Goal: Transaction & Acquisition: Purchase product/service

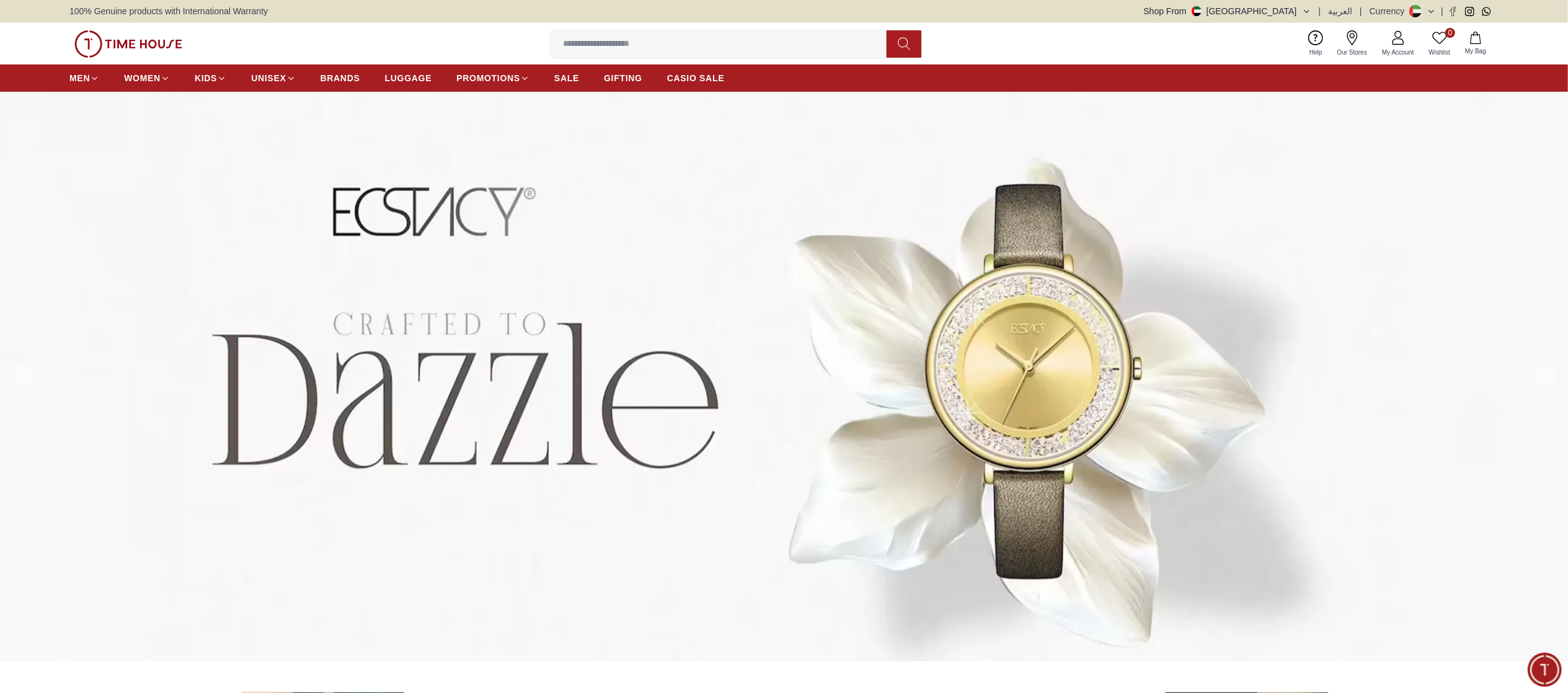
click at [1514, 364] on img at bounding box center [784, 377] width 1568 height 570
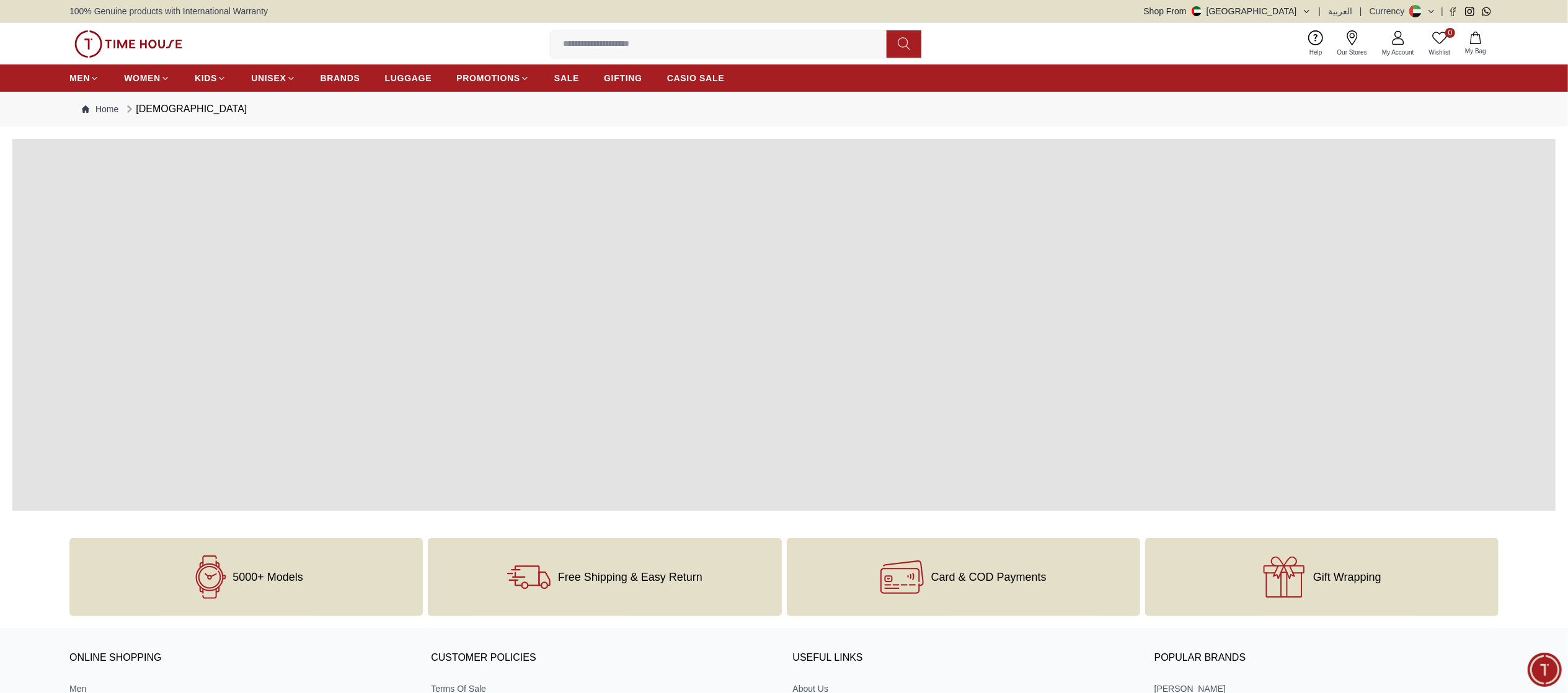
drag, startPoint x: 1513, startPoint y: 364, endPoint x: 848, endPoint y: 410, distance: 666.6
click at [848, 410] on span at bounding box center [784, 325] width 1543 height 372
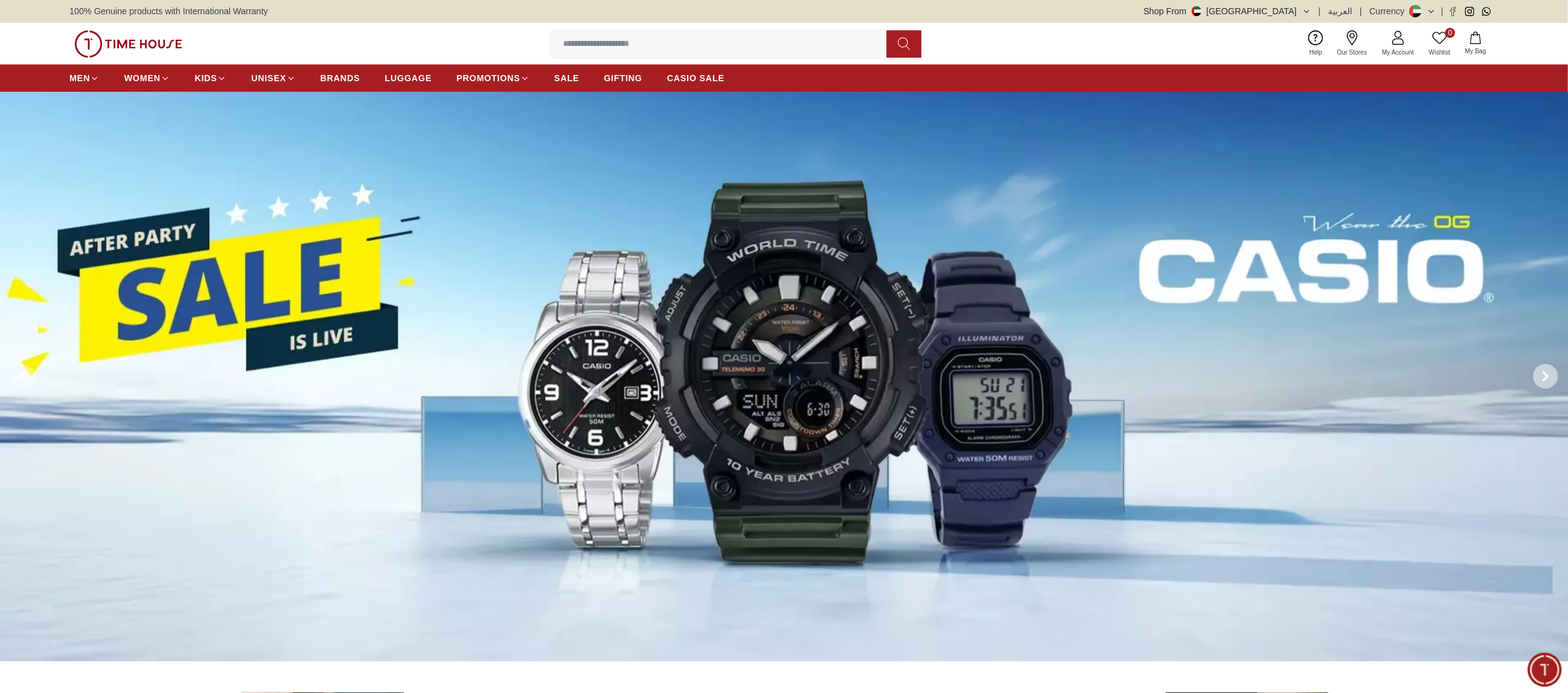
click at [1545, 378] on icon at bounding box center [1546, 377] width 4 height 8
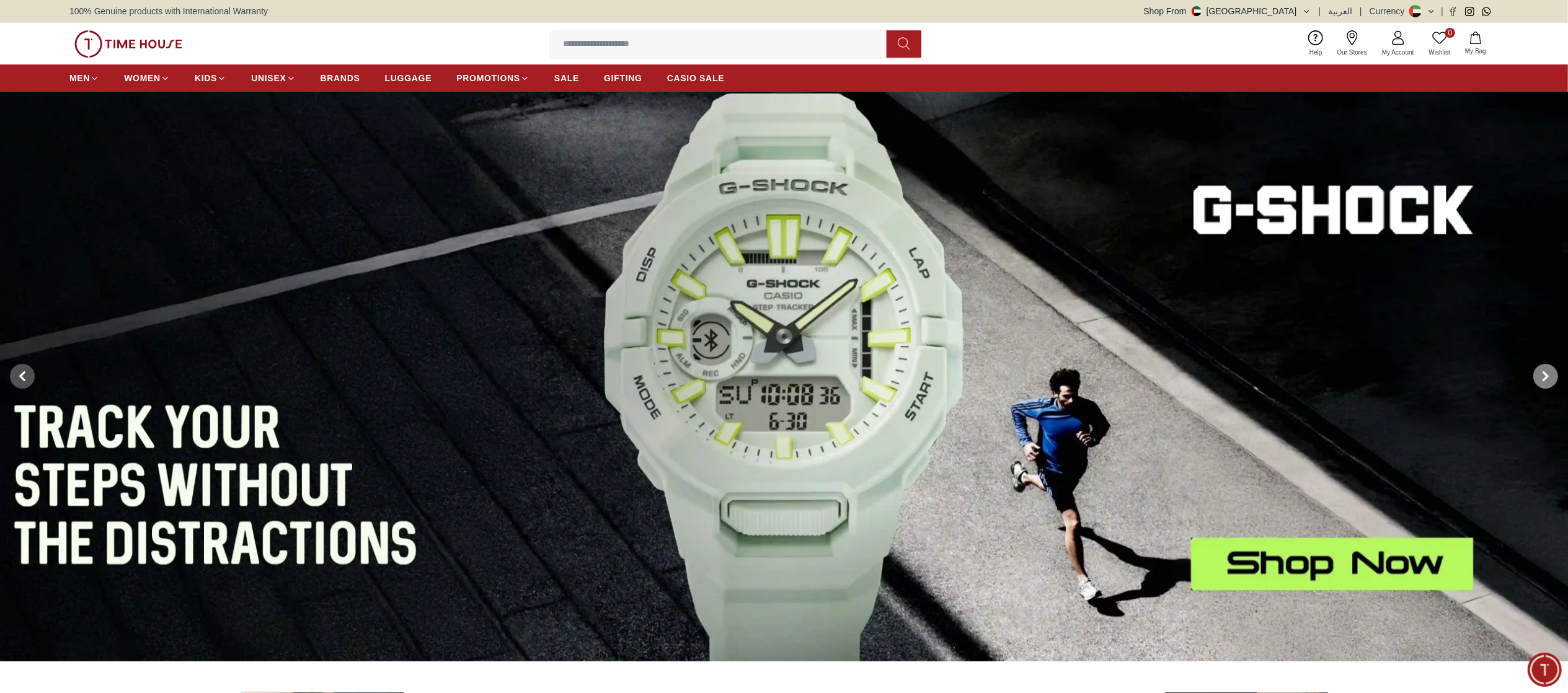
click at [1545, 378] on icon at bounding box center [1546, 377] width 4 height 8
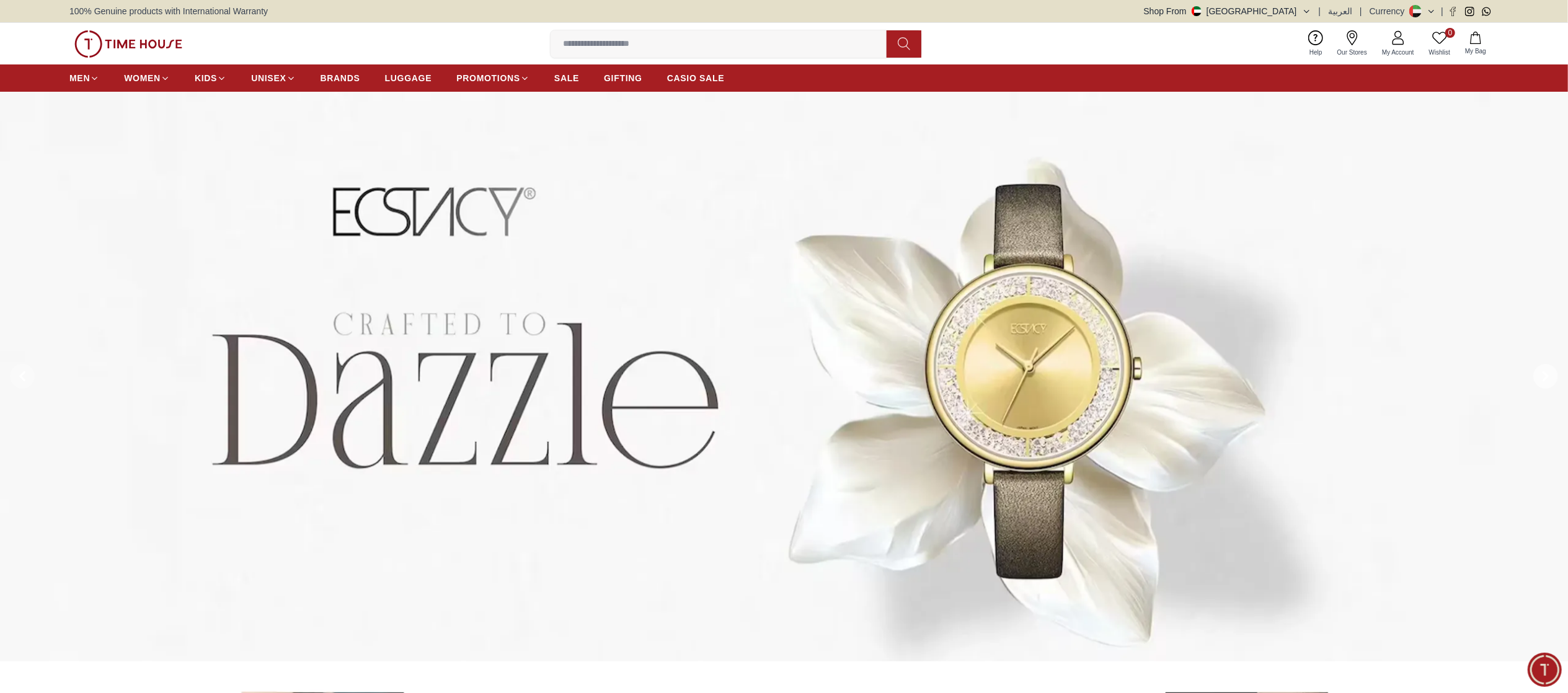
click at [1545, 378] on icon at bounding box center [1546, 377] width 4 height 8
click at [1547, 380] on icon at bounding box center [1545, 376] width 10 height 10
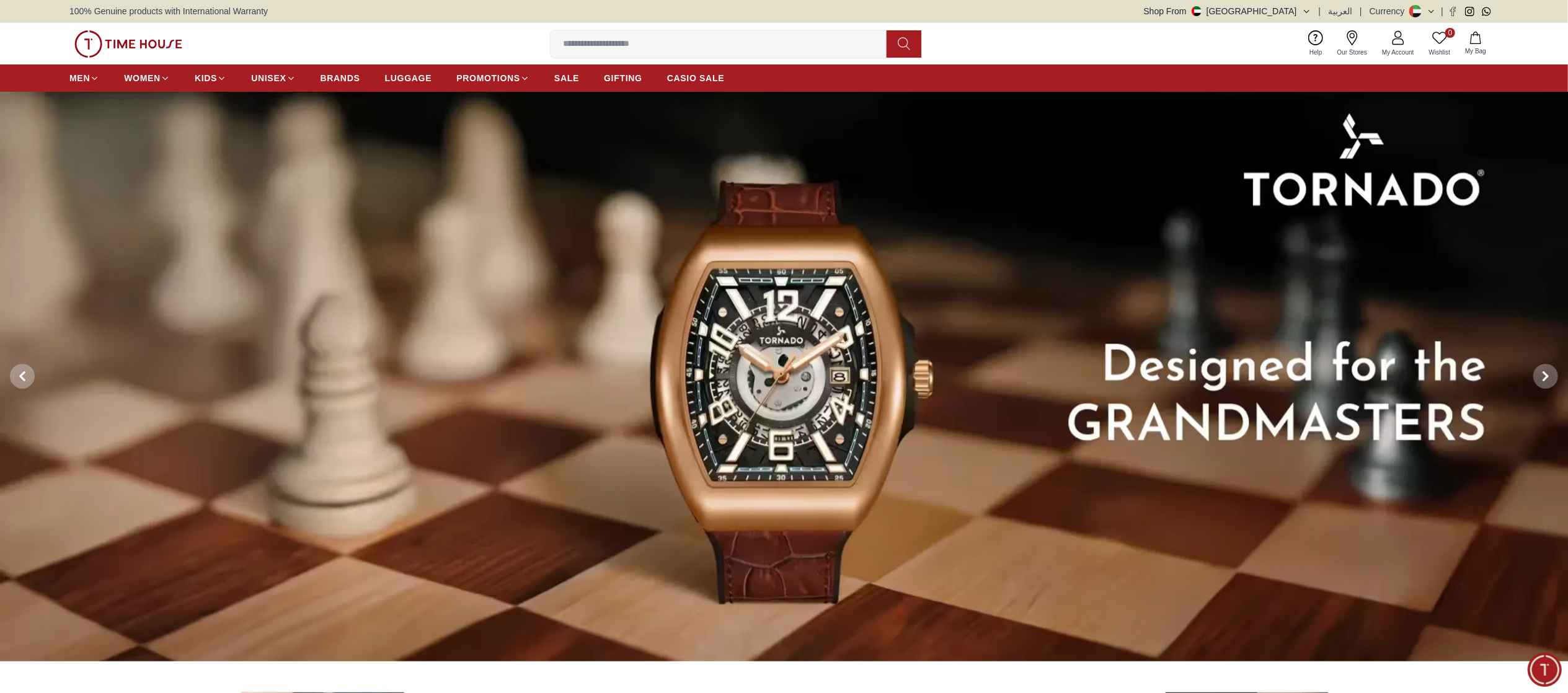
click at [1548, 389] on button at bounding box center [1545, 377] width 45 height 570
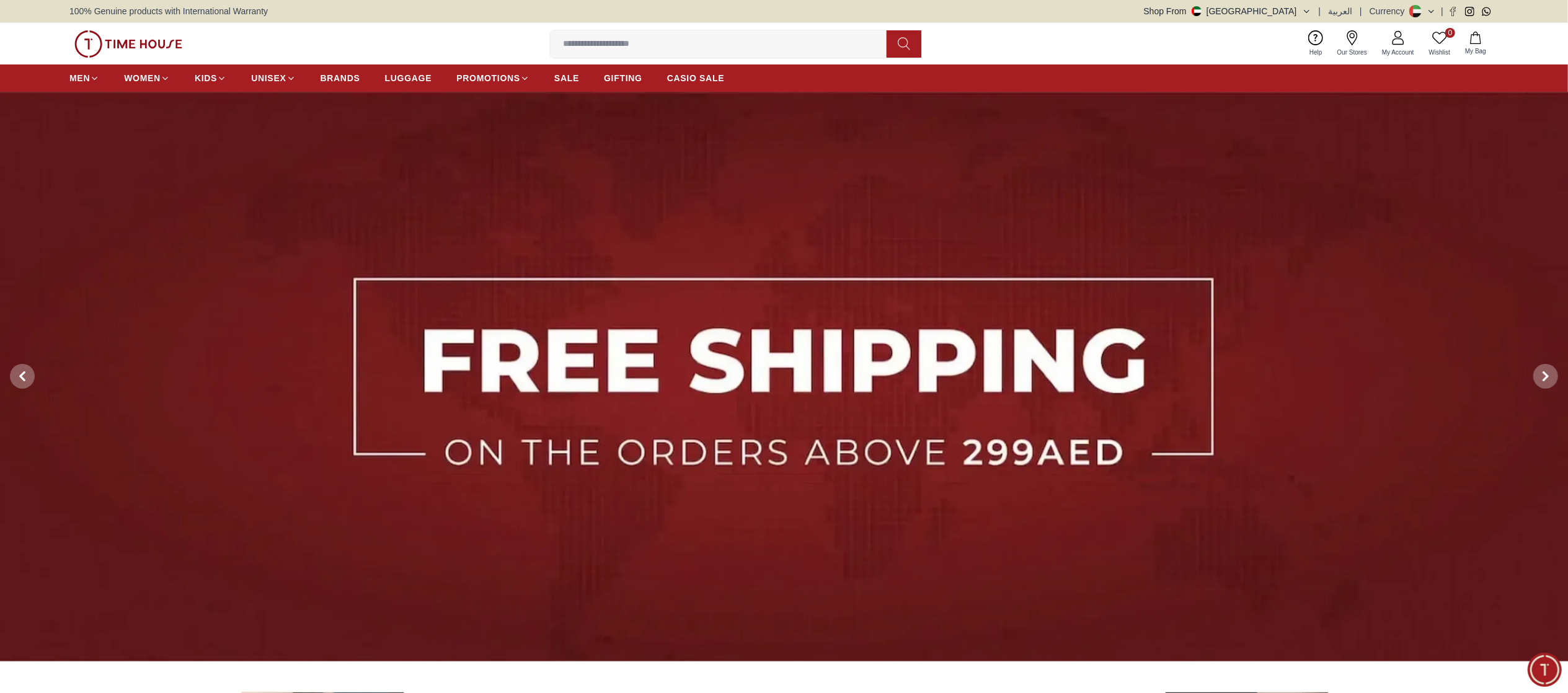
click at [1548, 389] on button at bounding box center [1545, 377] width 45 height 570
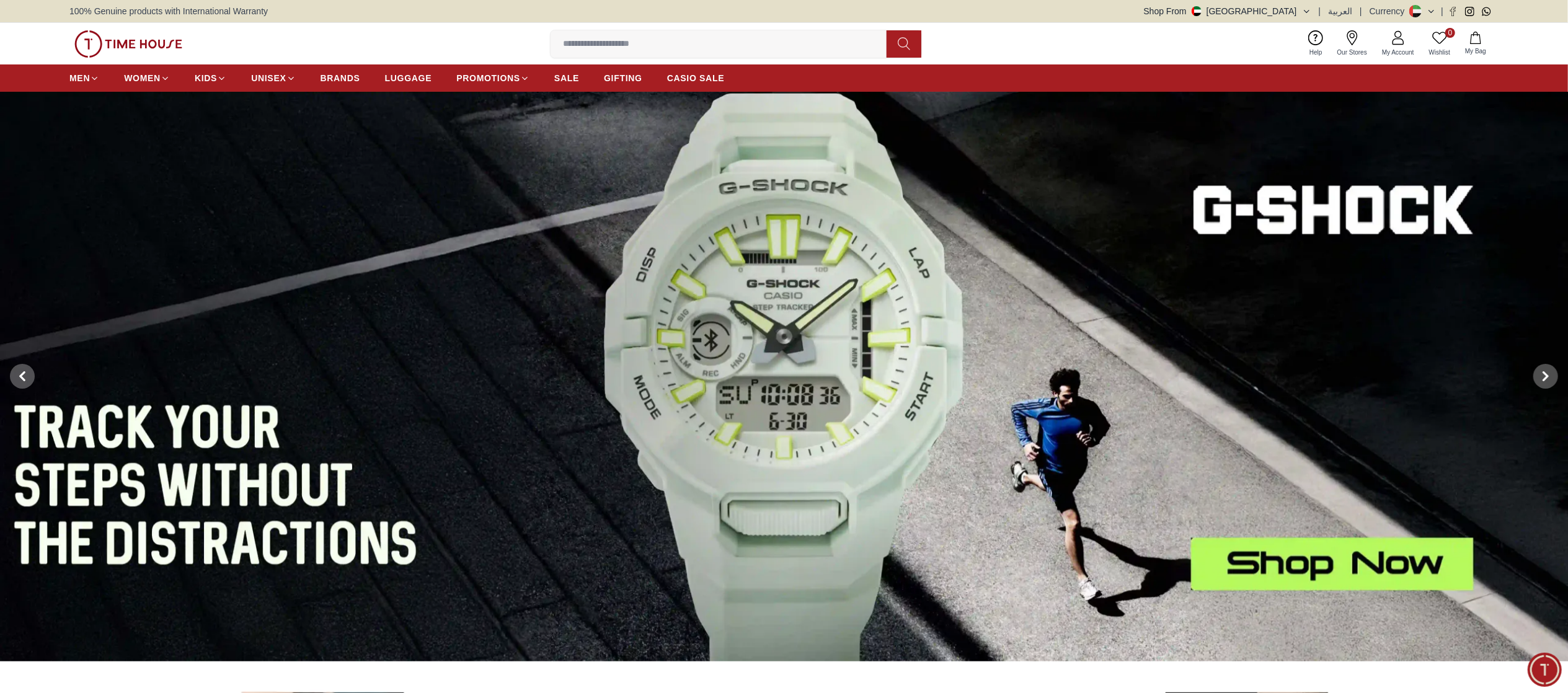
click at [1089, 320] on img at bounding box center [784, 377] width 1568 height 570
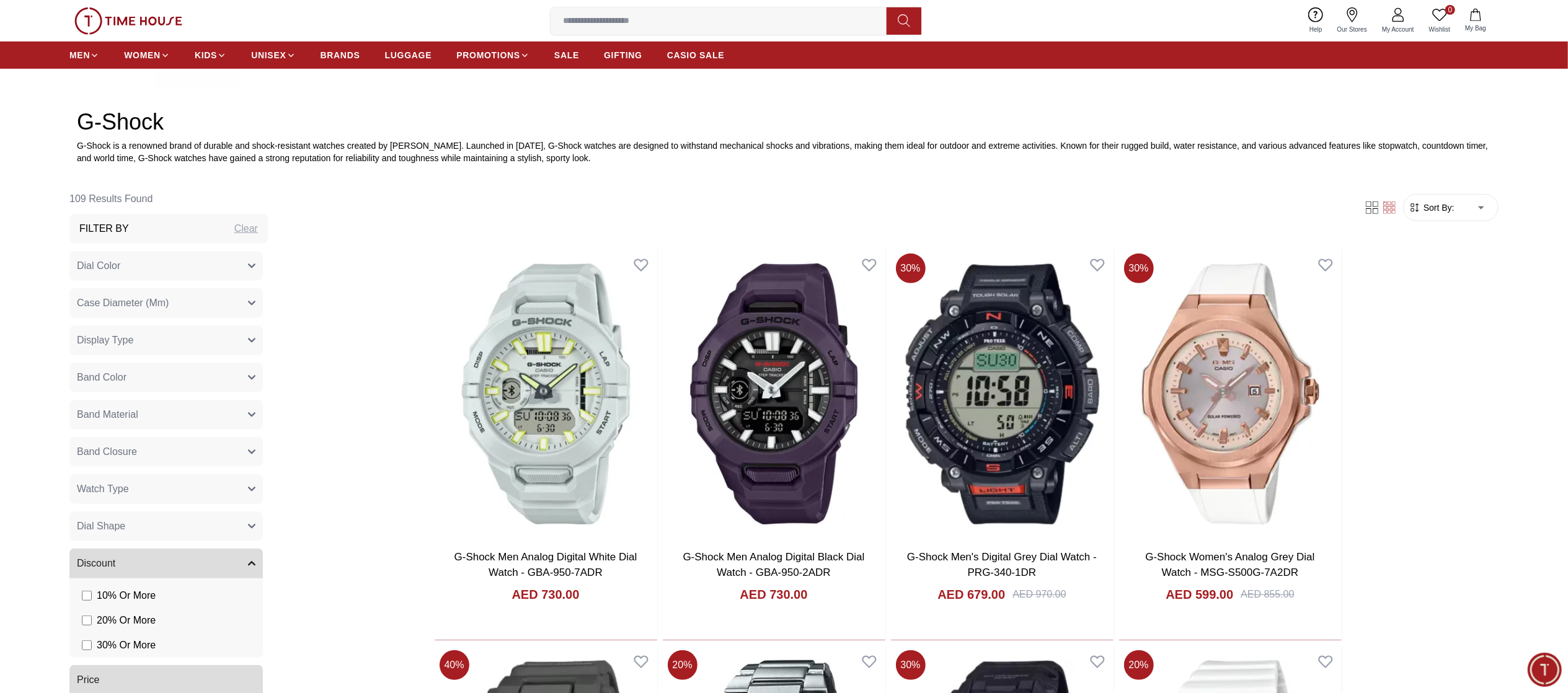
scroll to position [620, 0]
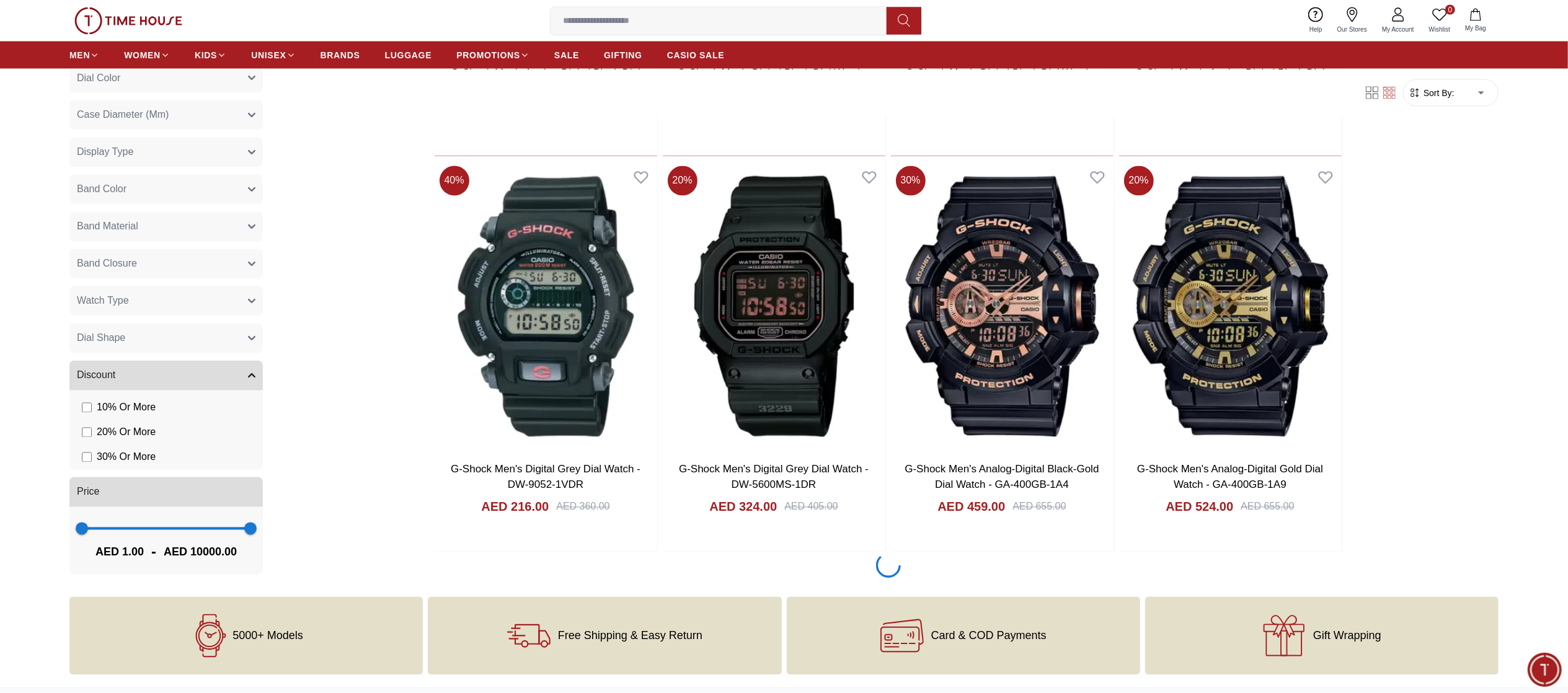
scroll to position [2616, 0]
